Goal: Navigation & Orientation: Find specific page/section

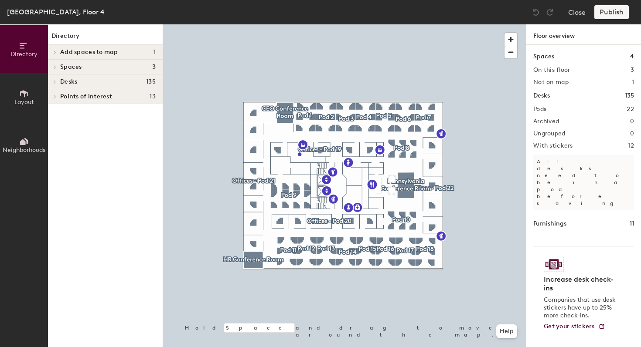
click at [122, 83] on h4 "Desks 135" at bounding box center [107, 81] width 95 height 7
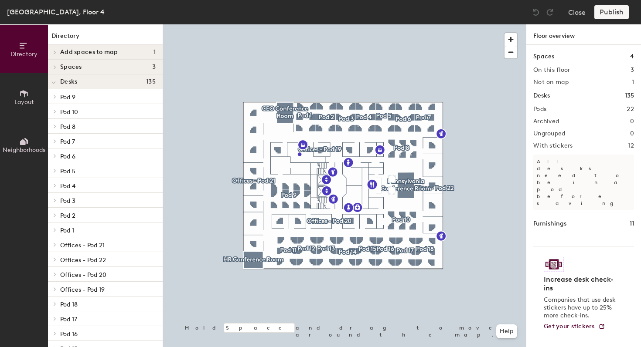
click at [108, 66] on h4 "Spaces 3" at bounding box center [107, 67] width 95 height 7
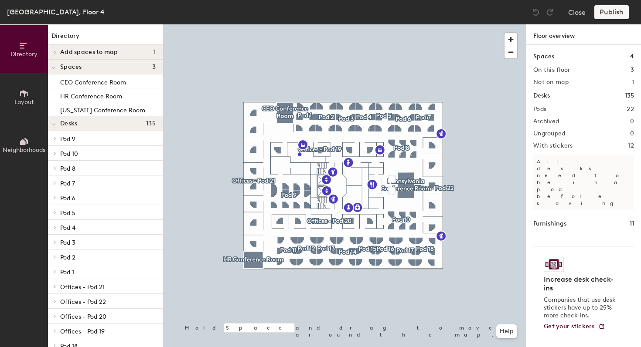
click at [108, 66] on h4 "Spaces 3" at bounding box center [107, 67] width 95 height 7
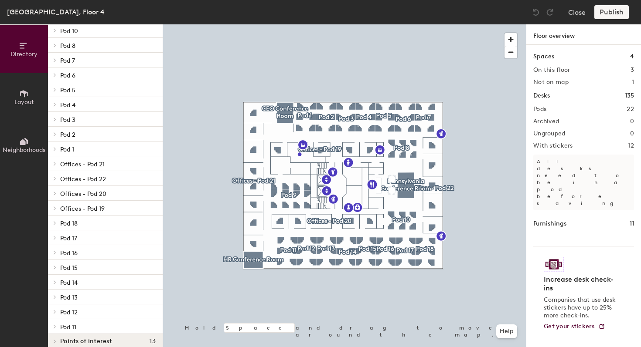
scroll to position [90, 0]
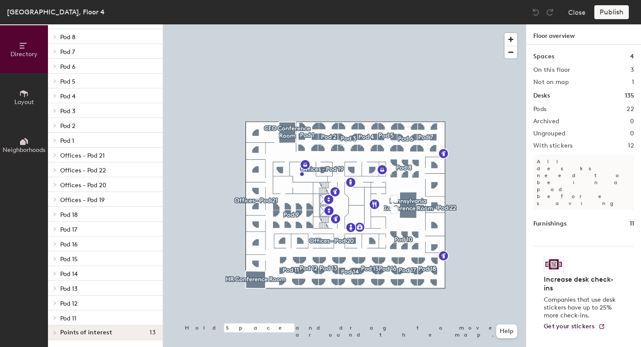
click at [100, 99] on p "Pod 4" at bounding box center [107, 95] width 95 height 11
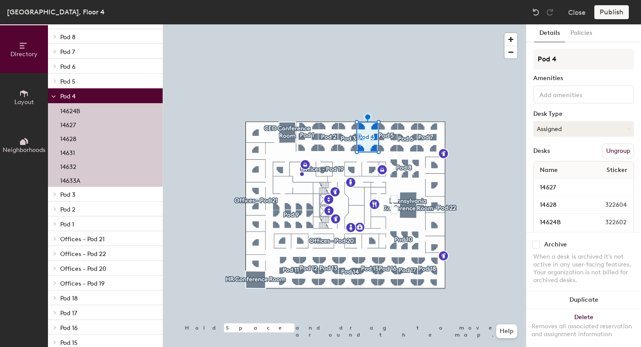
click at [101, 97] on p "Pod 4" at bounding box center [107, 95] width 95 height 11
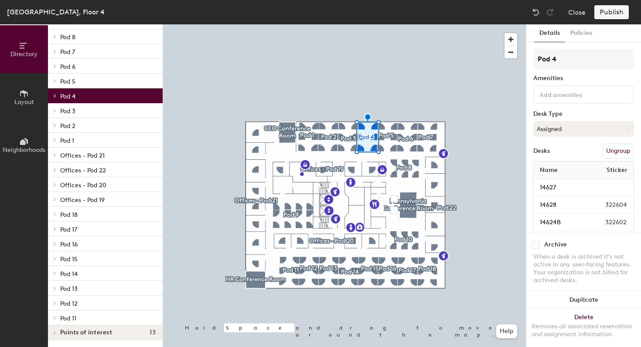
click at [99, 84] on p "Pod 5" at bounding box center [107, 80] width 95 height 11
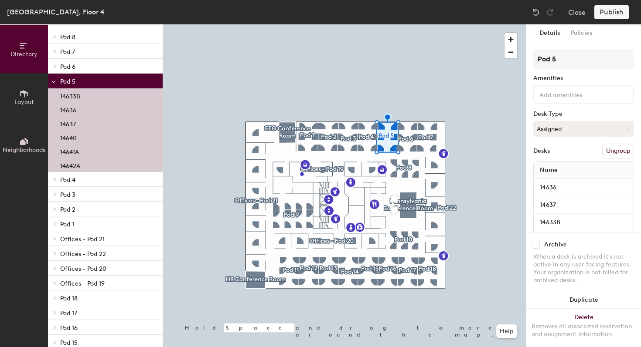
click at [99, 83] on p "Pod 5" at bounding box center [107, 80] width 95 height 11
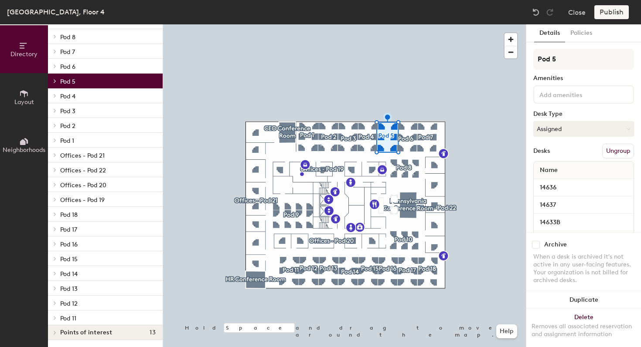
click at [99, 68] on p "Pod 6" at bounding box center [107, 66] width 95 height 11
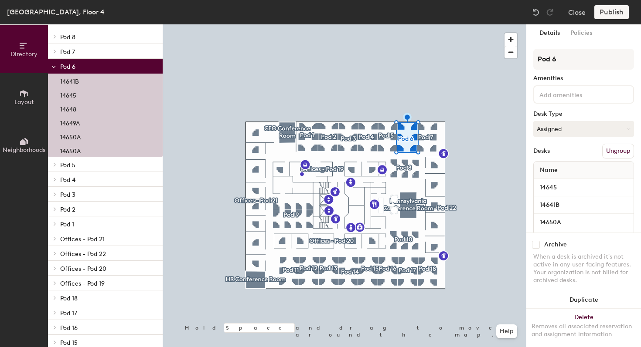
click at [99, 68] on p "Pod 6" at bounding box center [107, 66] width 95 height 11
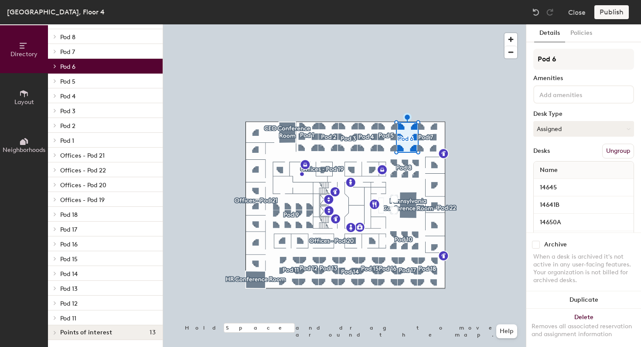
click at [101, 48] on p "Pod 7" at bounding box center [107, 51] width 95 height 11
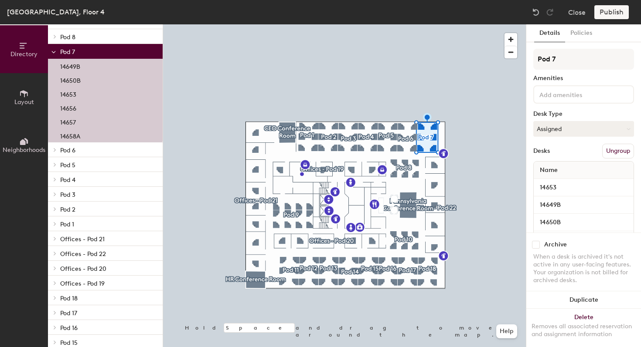
click at [101, 48] on p "Pod 7" at bounding box center [107, 51] width 95 height 11
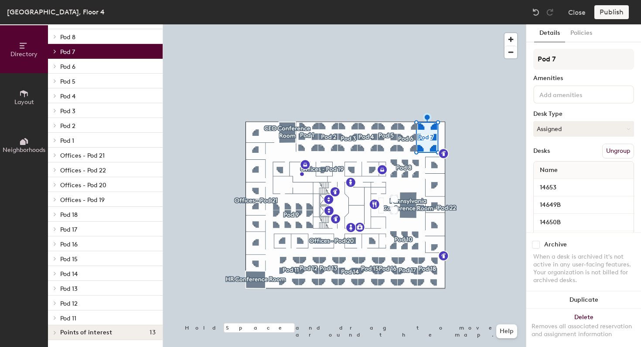
click at [102, 32] on p "Pod 8" at bounding box center [107, 36] width 95 height 11
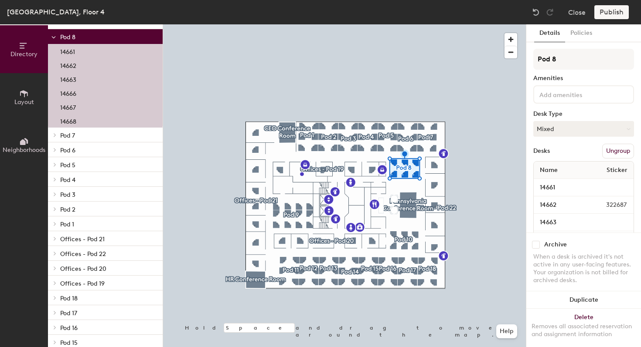
click at [102, 32] on p "Pod 8" at bounding box center [107, 36] width 95 height 11
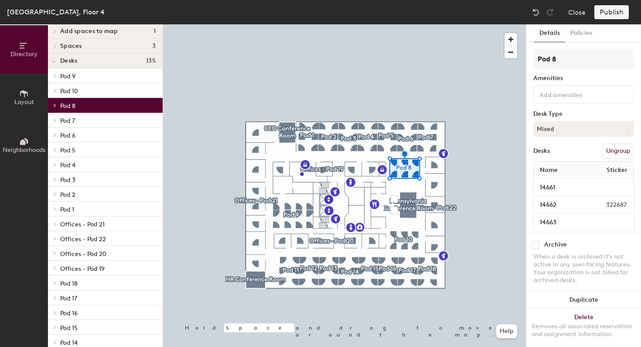
scroll to position [20, 0]
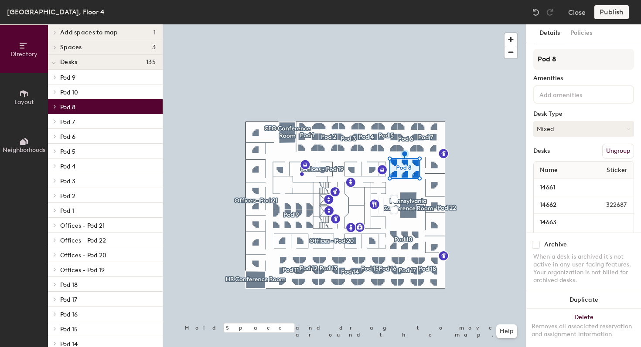
click at [83, 88] on p "Pod 10" at bounding box center [107, 91] width 95 height 11
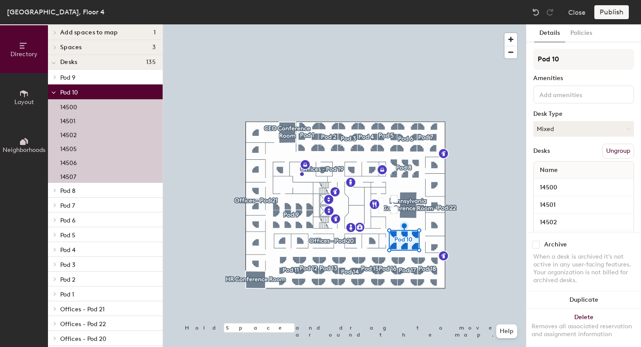
click at [83, 88] on p "Pod 10" at bounding box center [107, 91] width 95 height 11
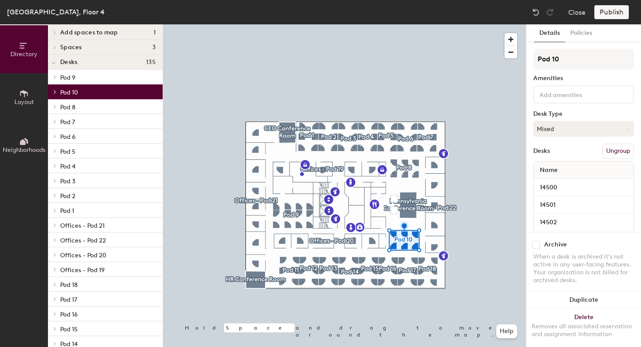
click at [89, 75] on p "Pod 9" at bounding box center [107, 76] width 95 height 11
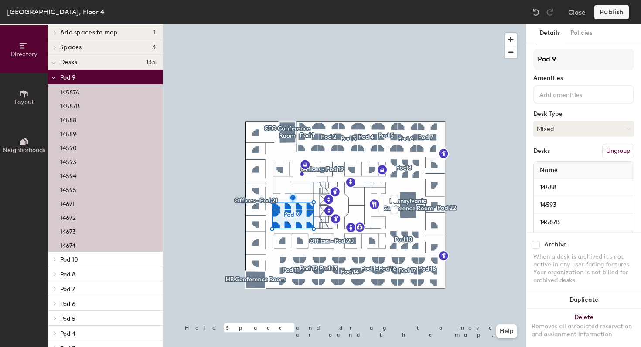
click at [89, 75] on p "Pod 9" at bounding box center [107, 76] width 95 height 11
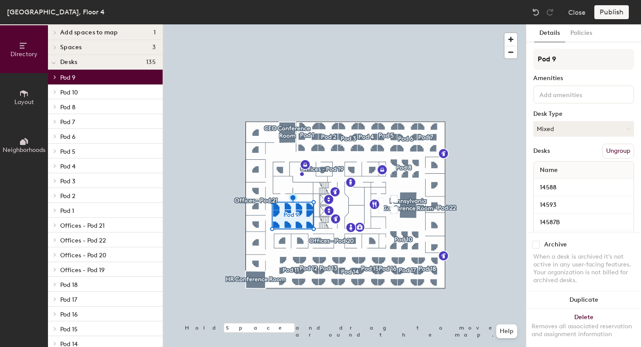
scroll to position [90, 0]
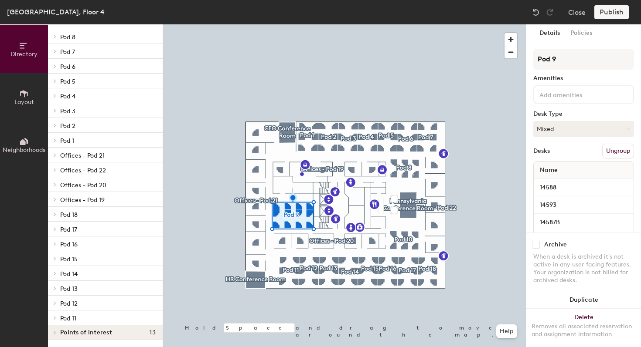
click at [71, 318] on span "Pod 11" at bounding box center [68, 318] width 16 height 7
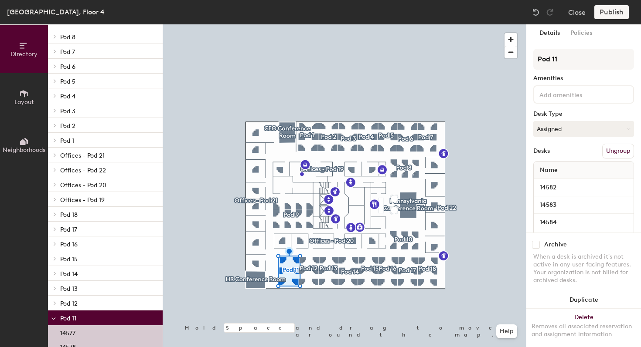
click at [71, 318] on span "Pod 11" at bounding box center [68, 318] width 16 height 7
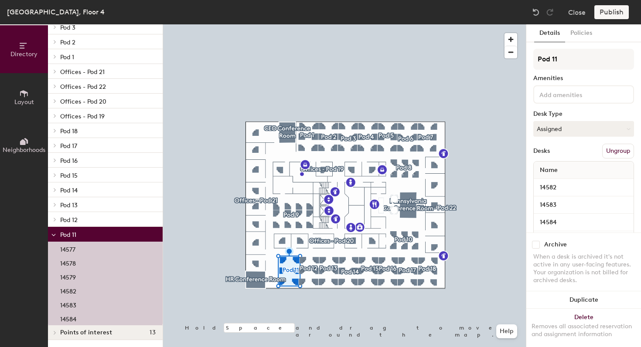
click at [87, 219] on p "Pod 12" at bounding box center [107, 219] width 95 height 11
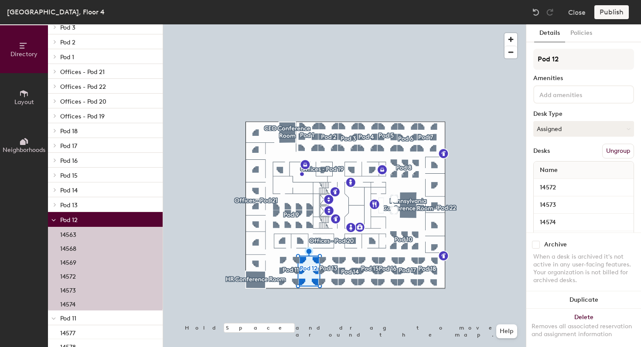
click at [87, 219] on p "Pod 12" at bounding box center [107, 219] width 95 height 11
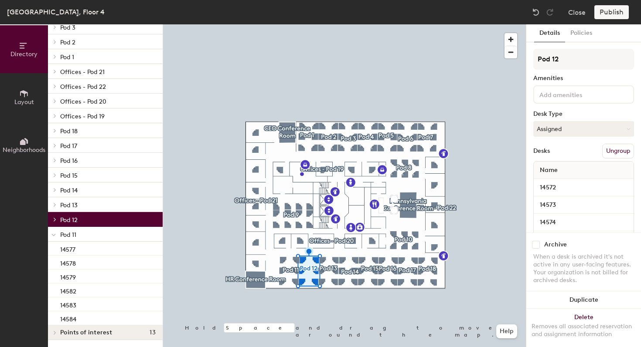
click at [90, 203] on p "Pod 13" at bounding box center [107, 204] width 95 height 11
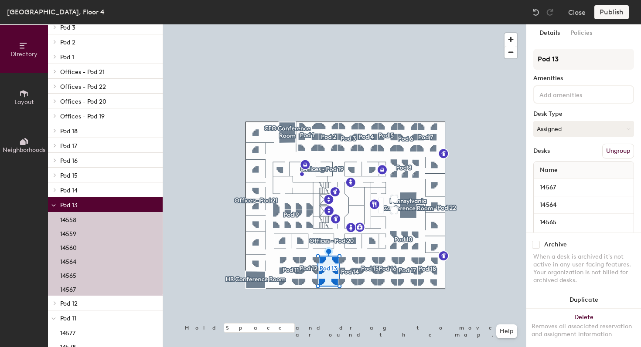
click at [90, 203] on p "Pod 13" at bounding box center [107, 204] width 95 height 11
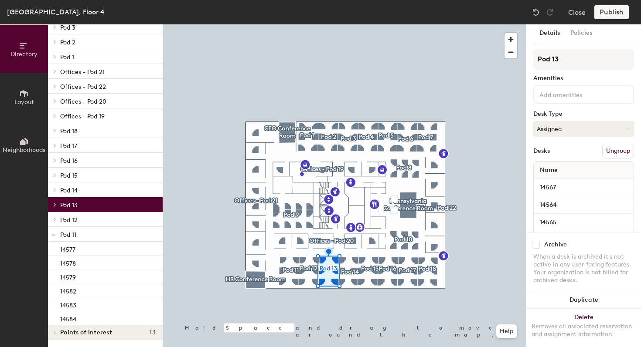
click at [94, 190] on p "Pod 14" at bounding box center [107, 189] width 95 height 11
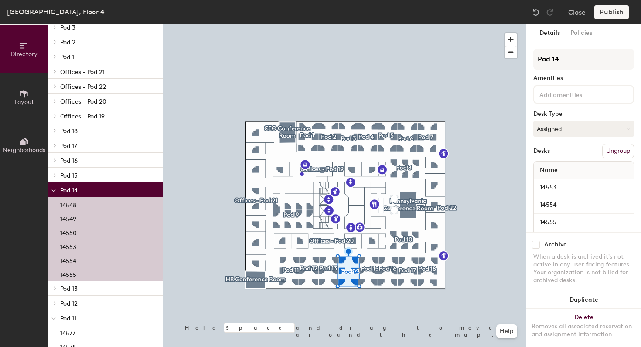
click at [100, 173] on p "Pod 15" at bounding box center [107, 175] width 95 height 11
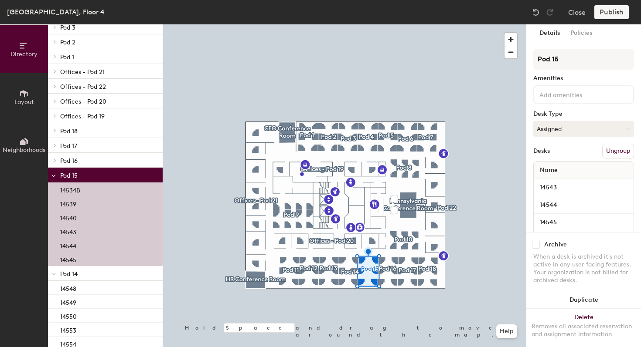
click at [102, 162] on p "Pod 16" at bounding box center [107, 160] width 95 height 11
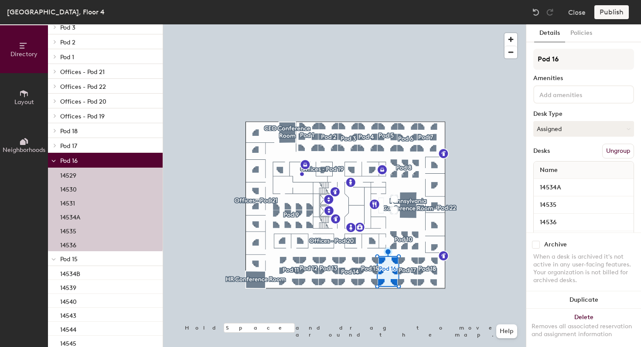
click at [103, 146] on p "Pod 17" at bounding box center [107, 145] width 95 height 11
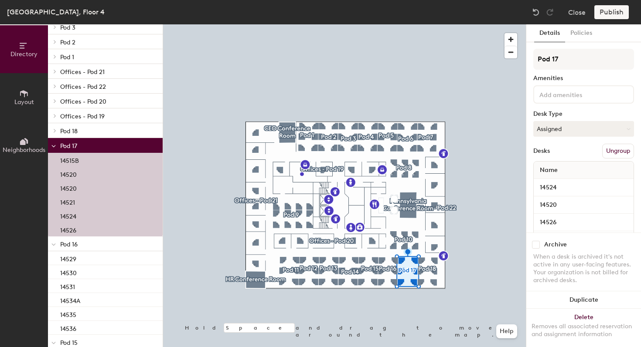
click at [103, 133] on p "Pod 18" at bounding box center [107, 130] width 95 height 11
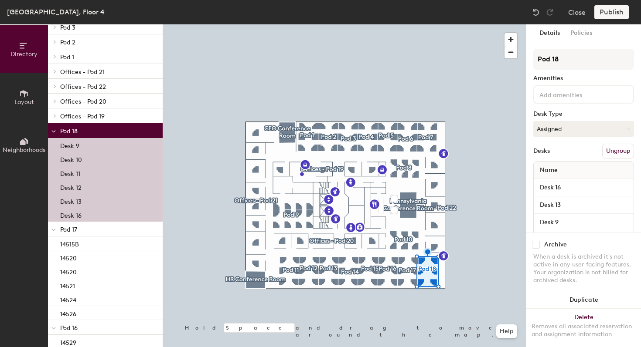
click at [108, 117] on p "Offices - Pod 19" at bounding box center [107, 115] width 95 height 11
